Goal: Task Accomplishment & Management: Manage account settings

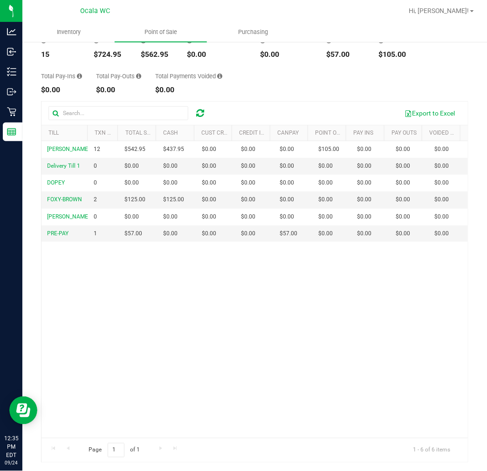
scroll to position [76, 0]
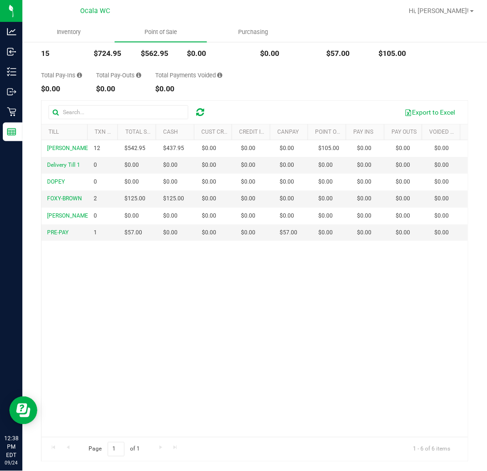
drag, startPoint x: 420, startPoint y: 10, endPoint x: 425, endPoint y: 10, distance: 5.2
click at [403, 10] on div at bounding box center [285, 11] width 236 height 18
click at [445, 16] on div "Hi, [PERSON_NAME]!" at bounding box center [441, 11] width 73 height 16
click at [448, 9] on span "Hi, [PERSON_NAME]!" at bounding box center [439, 10] width 61 height 7
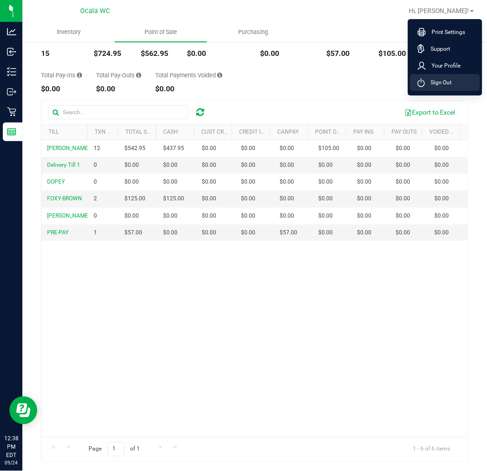
click at [454, 87] on li "Sign Out" at bounding box center [445, 82] width 70 height 17
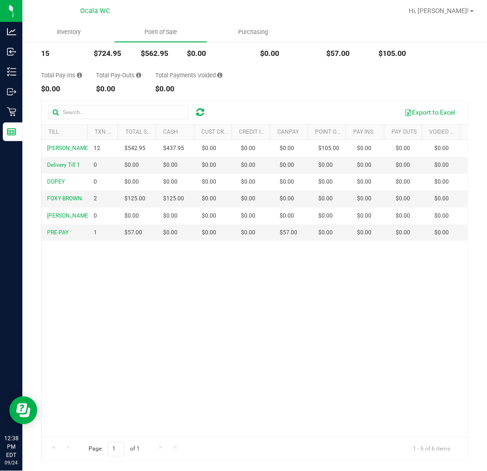
scroll to position [53, 0]
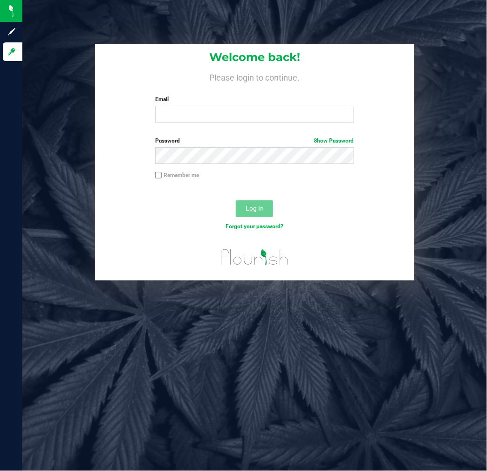
drag, startPoint x: 442, startPoint y: 40, endPoint x: 111, endPoint y: 54, distance: 330.9
click at [442, 40] on div "Welcome back! Please login to continue. Email Required Please format your email…" at bounding box center [254, 235] width 465 height 471
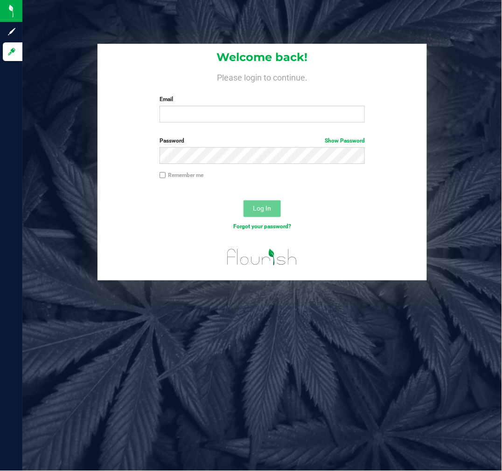
click at [298, 97] on label "Email" at bounding box center [261, 99] width 205 height 8
click at [298, 106] on input "Email" at bounding box center [261, 114] width 205 height 17
click at [285, 110] on input "Email" at bounding box center [261, 114] width 205 height 17
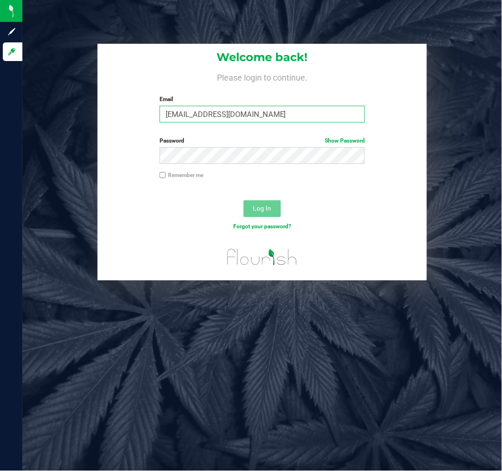
type input "[EMAIL_ADDRESS][DOMAIN_NAME]"
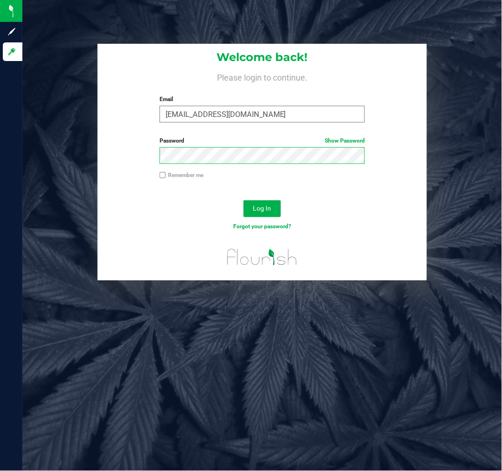
click at [243, 201] on button "Log In" at bounding box center [261, 209] width 37 height 17
